Goal: Navigation & Orientation: Find specific page/section

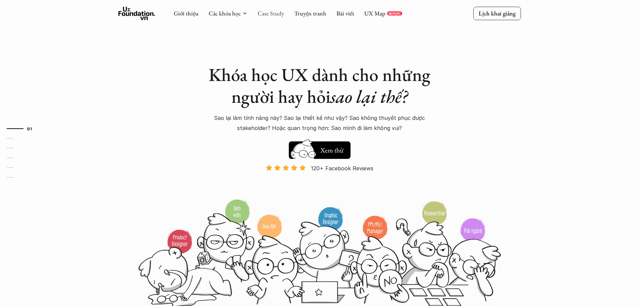
click at [274, 14] on link "Case Study" at bounding box center [271, 13] width 27 height 8
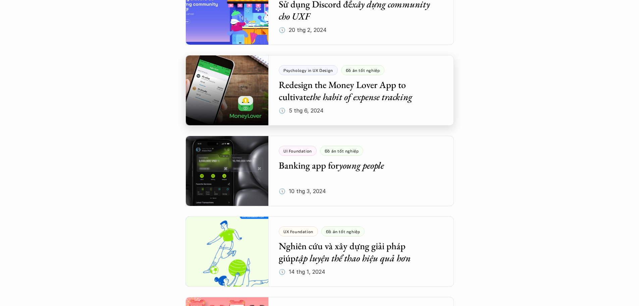
scroll to position [1477, 0]
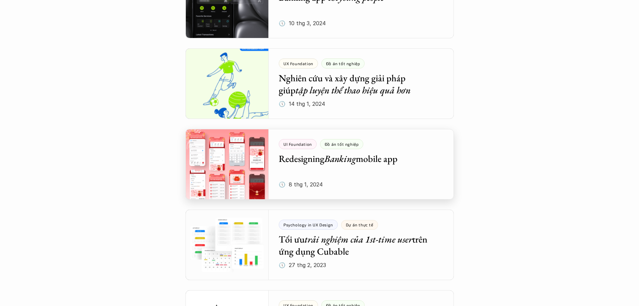
click at [375, 167] on div at bounding box center [320, 164] width 269 height 70
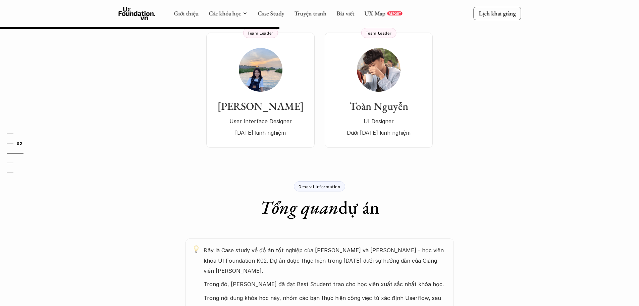
scroll to position [101, 0]
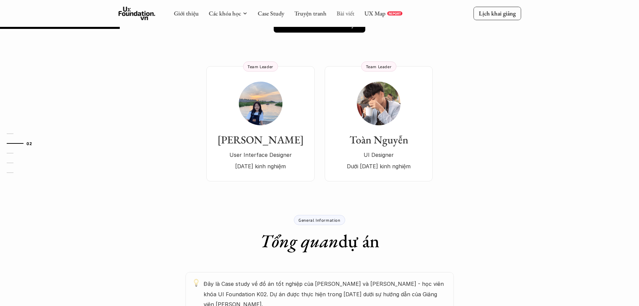
click at [345, 11] on link "Bài viết" at bounding box center [346, 13] width 18 height 8
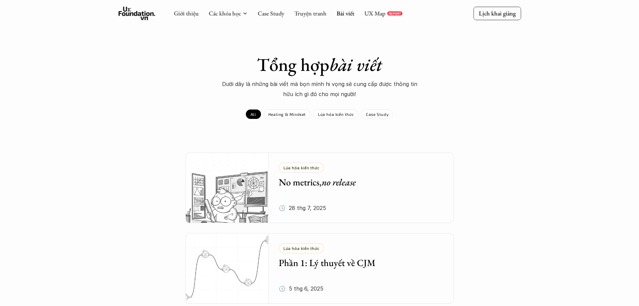
scroll to position [134, 0]
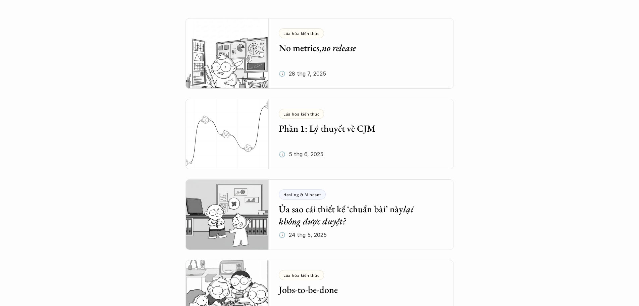
click at [337, 210] on h5 "Ủa sao cái thiết kế ‘chuẩn bài’ này lại không được duyệt?" at bounding box center [356, 215] width 155 height 25
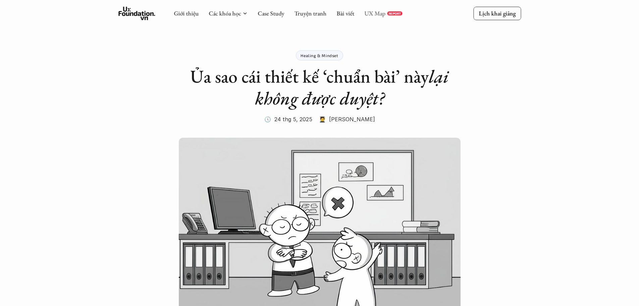
click at [368, 14] on link "UX Map" at bounding box center [375, 13] width 21 height 8
